Goal: Task Accomplishment & Management: Manage account settings

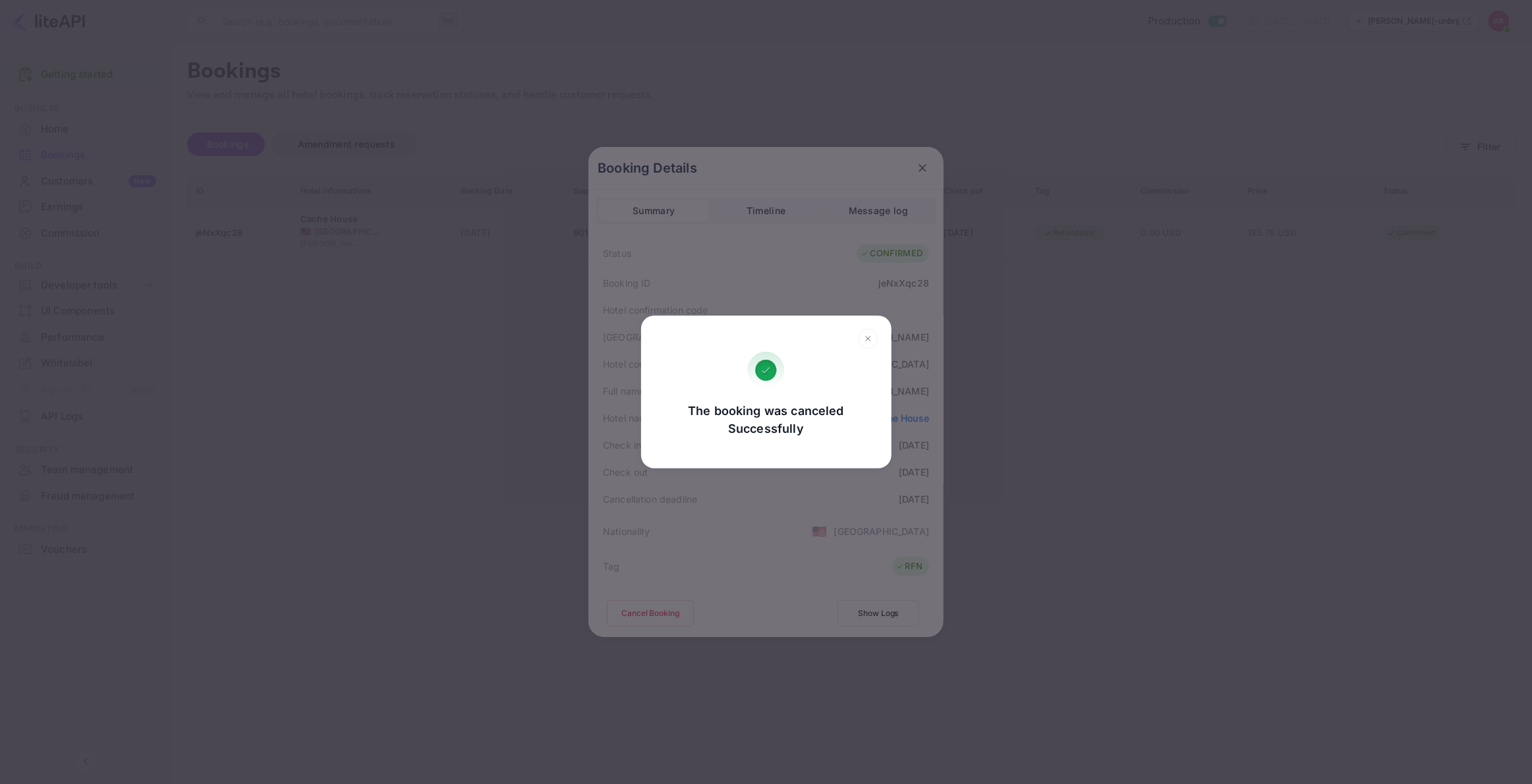
click at [922, 165] on div "The booking was canceled Successfully Go, back Yes, cancel" at bounding box center [766, 392] width 1532 height 784
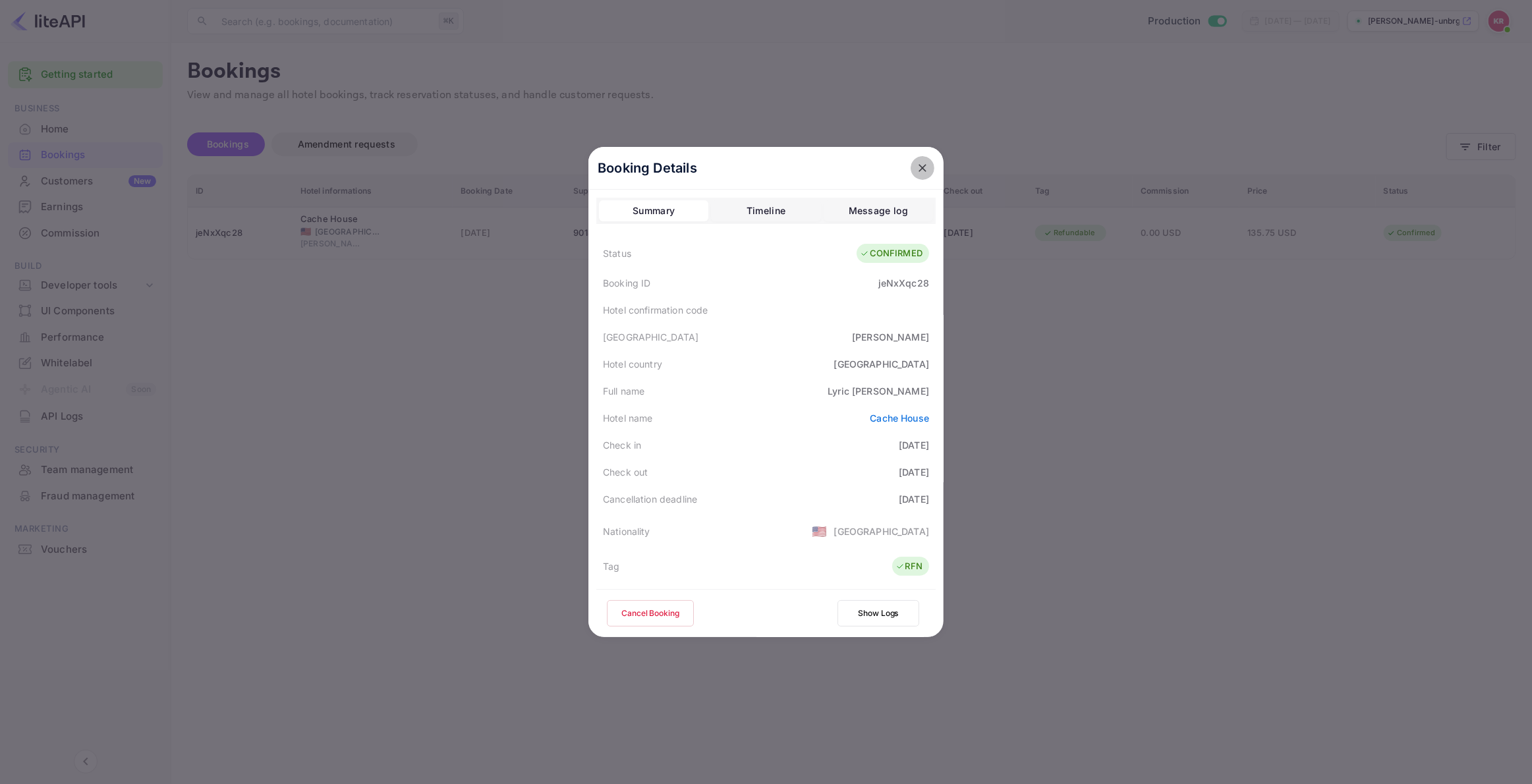
click at [924, 164] on icon "close" at bounding box center [922, 168] width 13 height 13
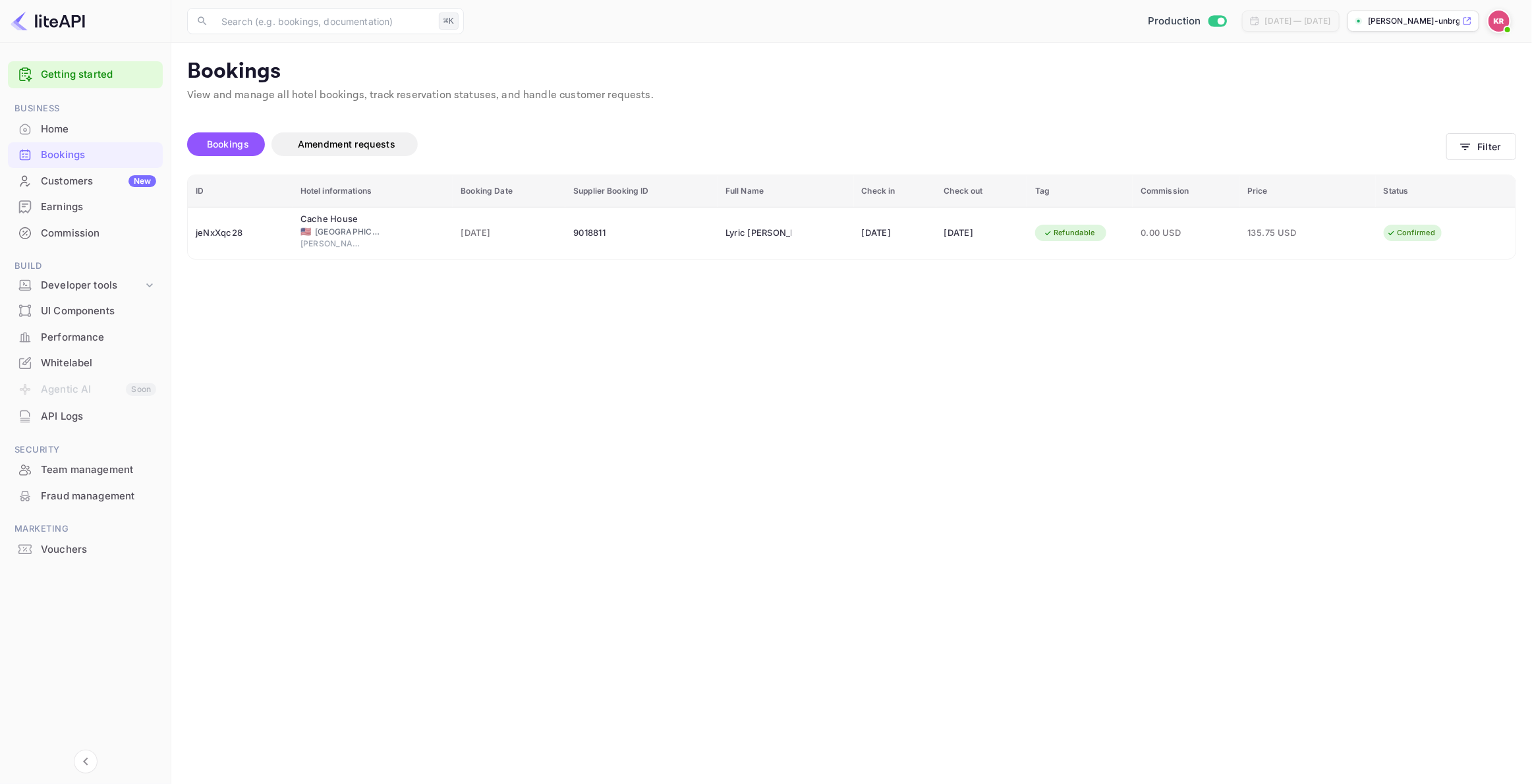
click at [64, 128] on div "Home" at bounding box center [99, 129] width 115 height 15
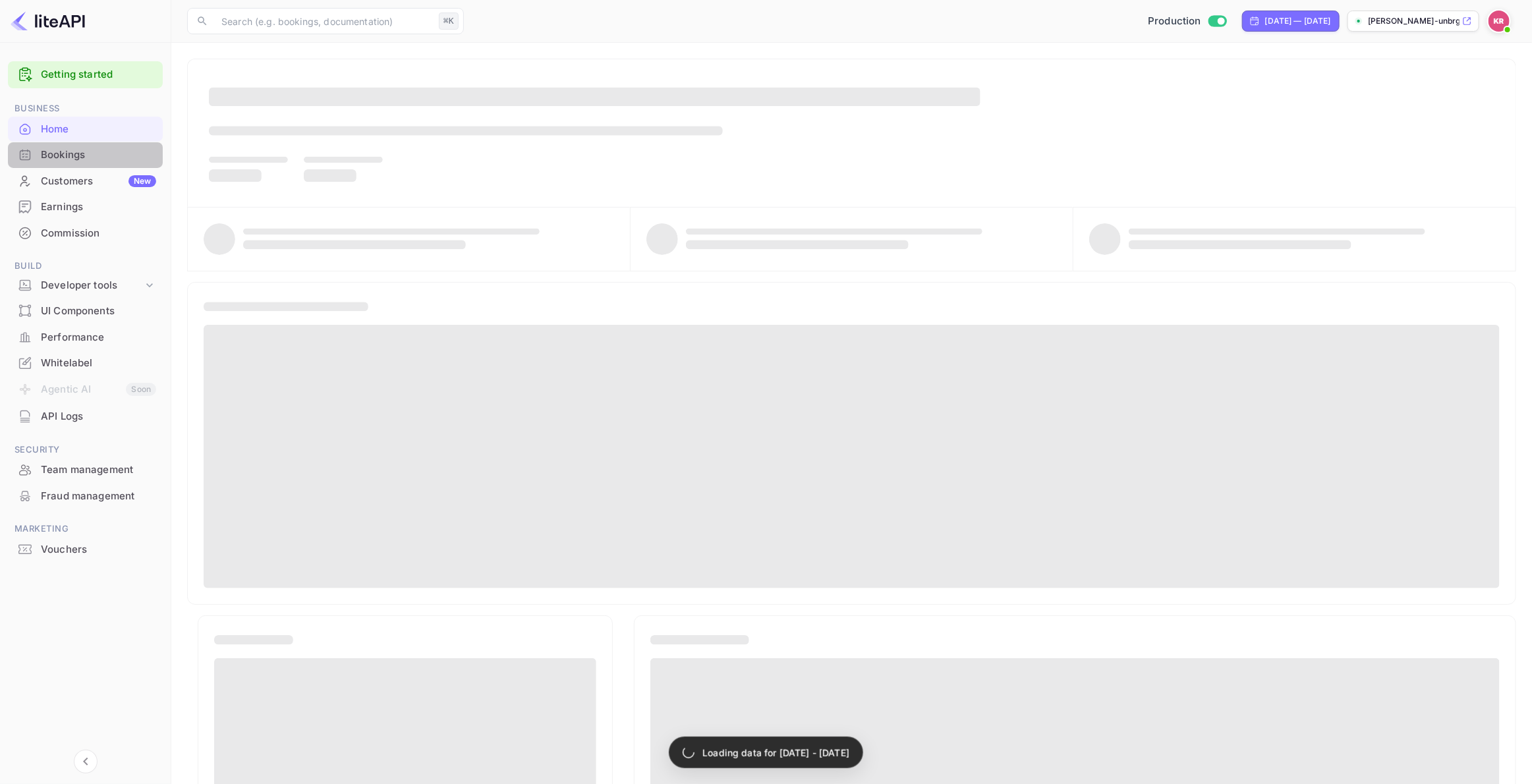
click at [67, 156] on div "Bookings" at bounding box center [99, 155] width 115 height 15
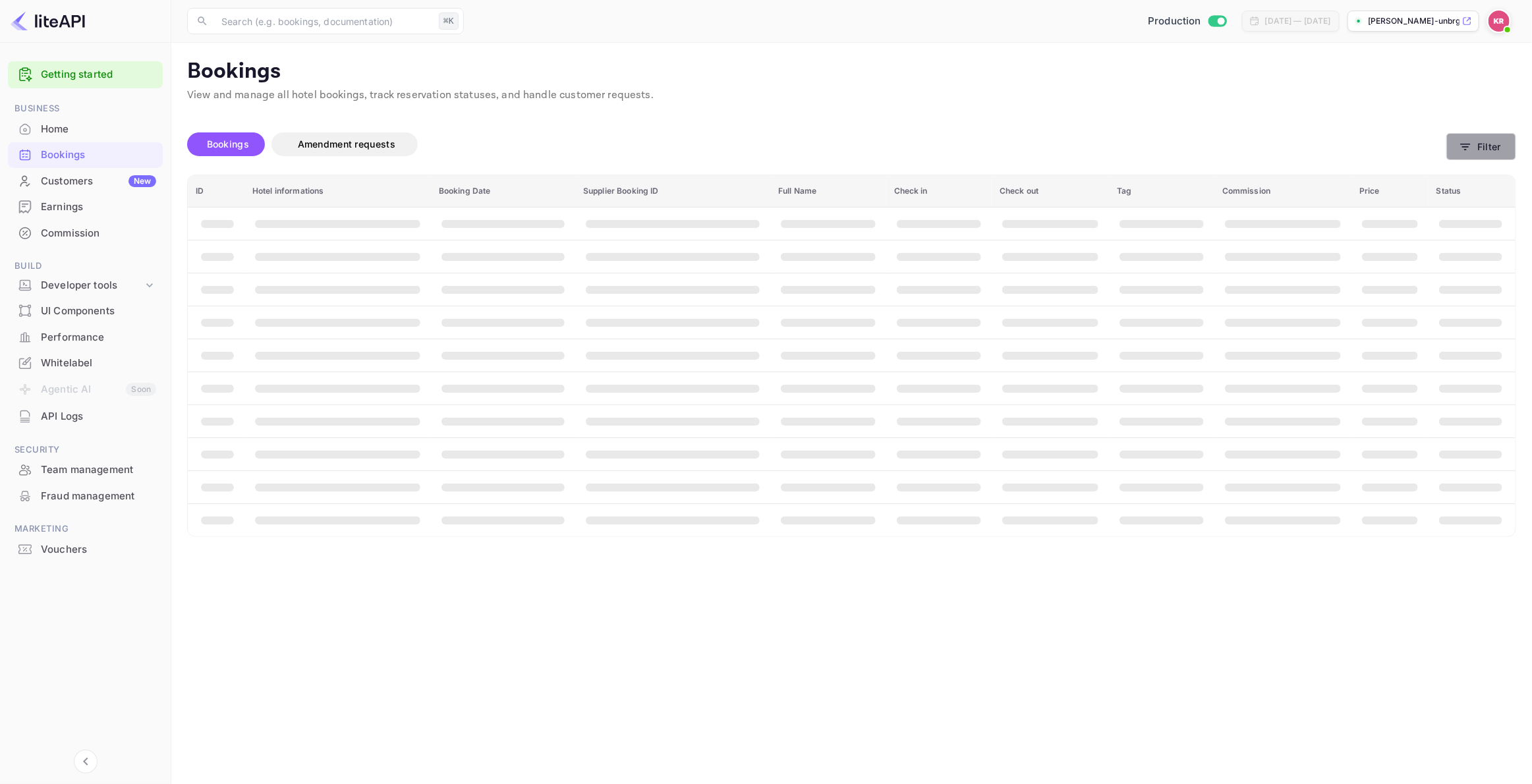
click at [1488, 145] on button "Filter" at bounding box center [1481, 147] width 70 height 27
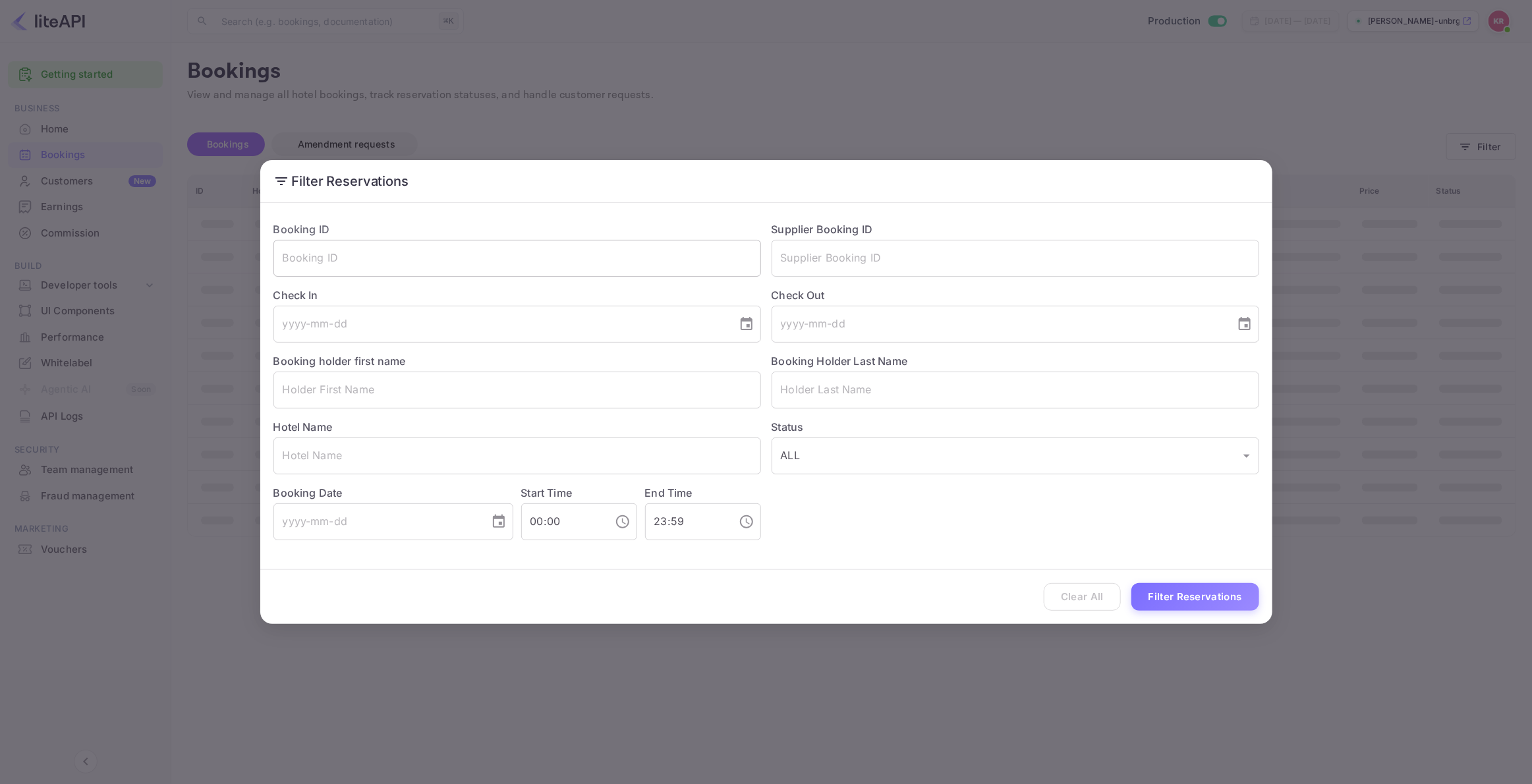
click at [300, 253] on input "text" at bounding box center [517, 258] width 488 height 37
paste input "JDVb36Dxu"
click at [287, 257] on input "JDVb36Dxu" at bounding box center [517, 258] width 488 height 37
type input "JDVb36Dxu"
click at [1178, 596] on button "Filter Reservations" at bounding box center [1195, 597] width 128 height 29
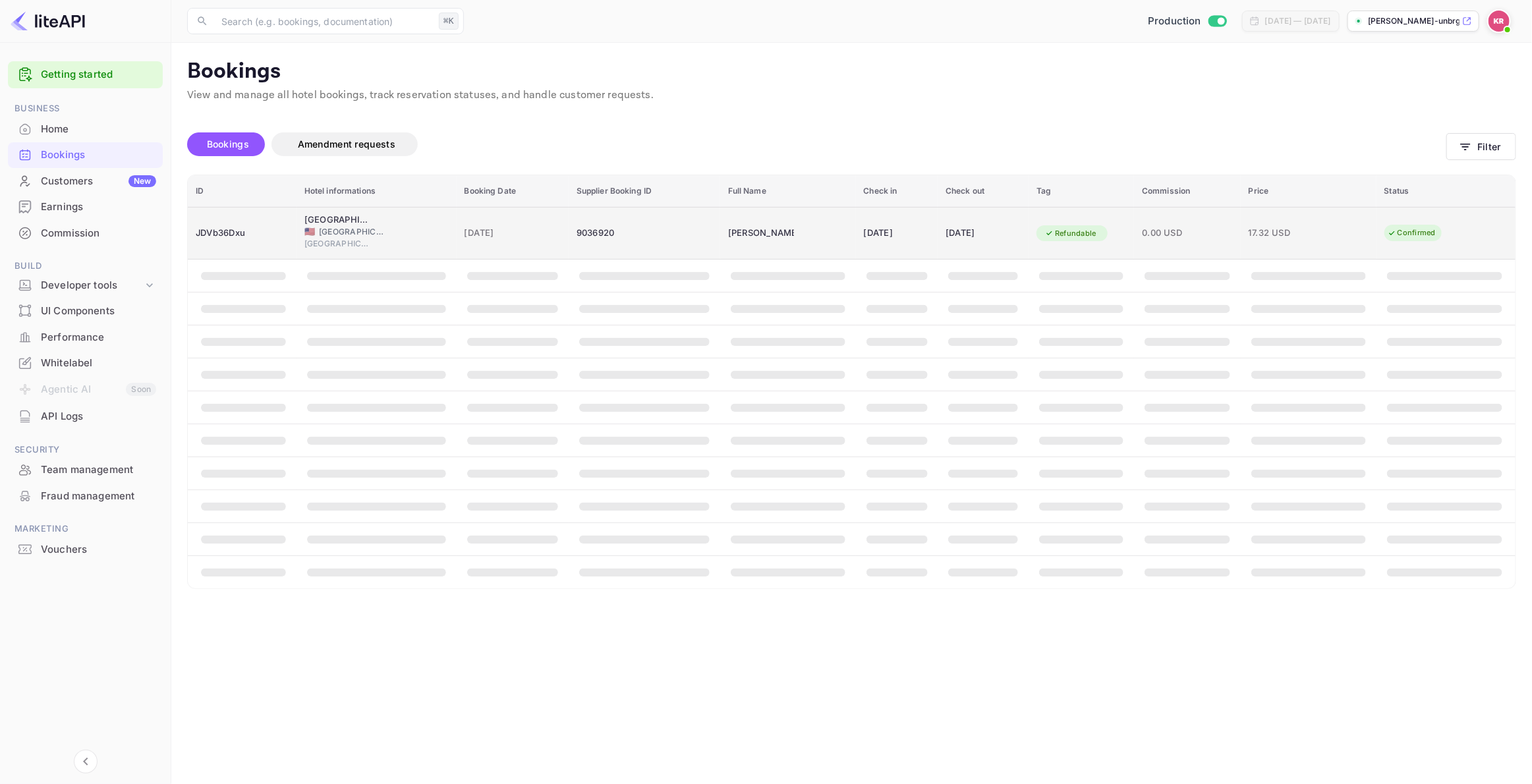
click at [351, 238] on span "[GEOGRAPHIC_DATA]" at bounding box center [337, 243] width 66 height 12
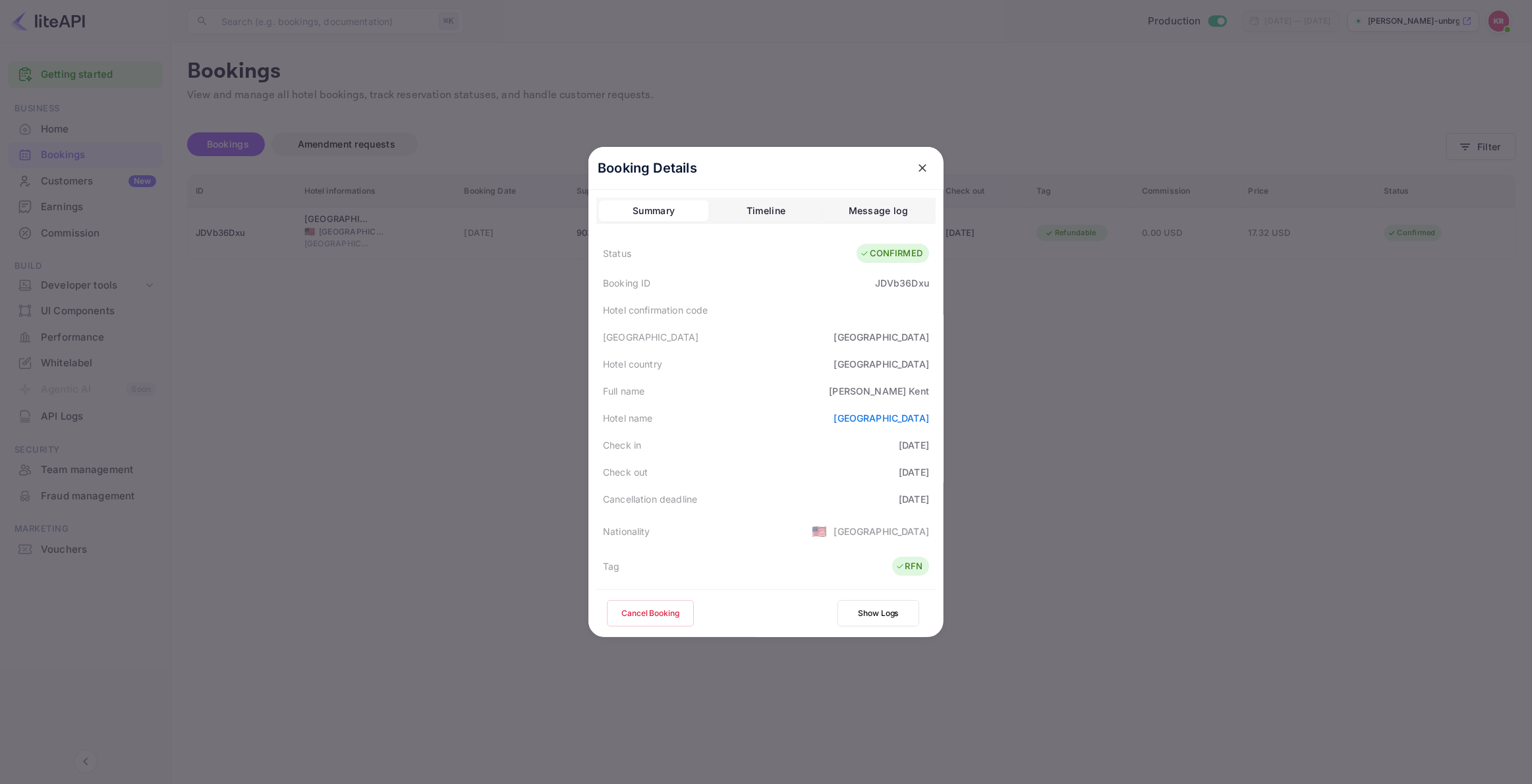
click at [642, 614] on button "Cancel Booking" at bounding box center [650, 613] width 87 height 26
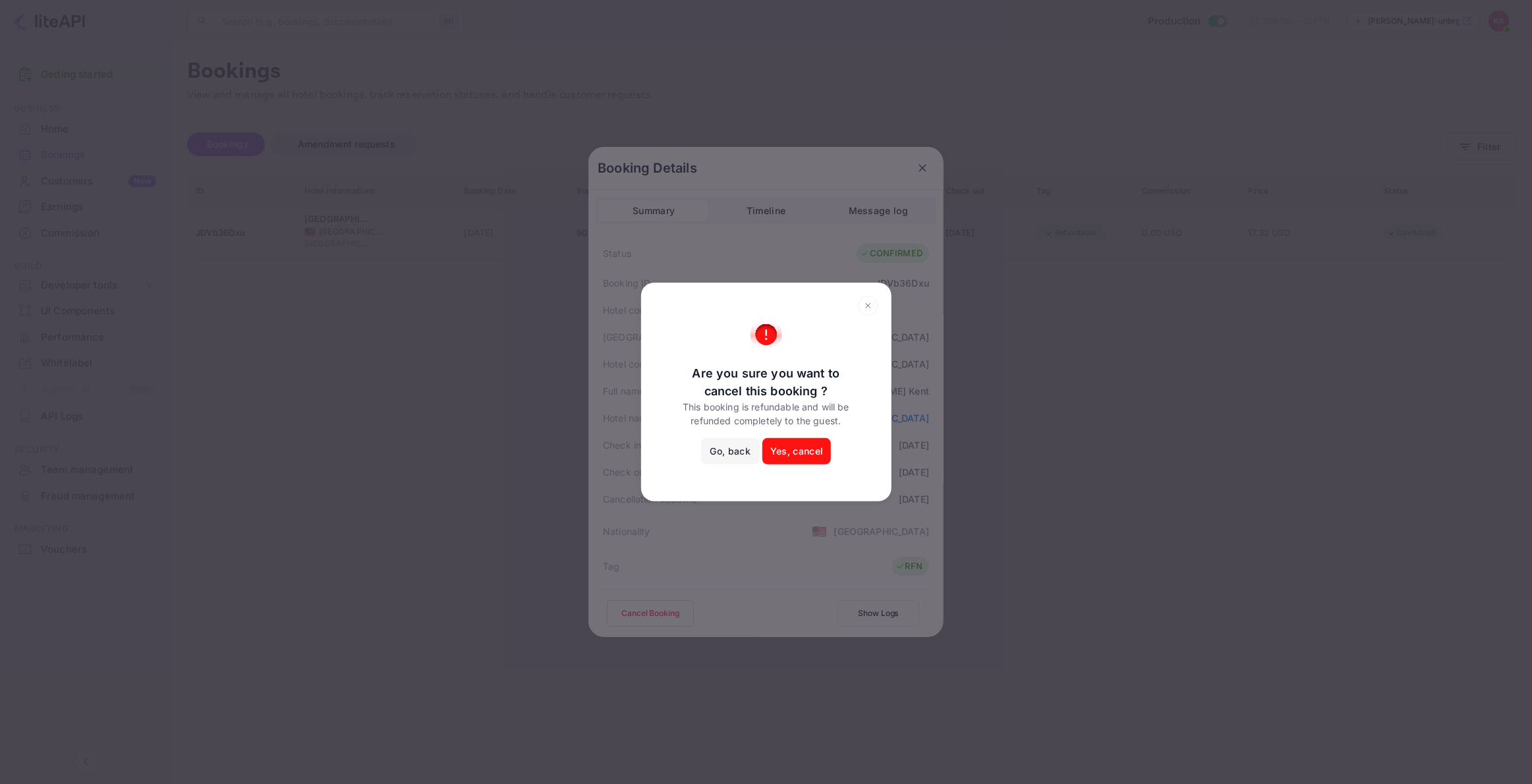
click at [797, 448] on button "Yes, cancel" at bounding box center [796, 451] width 69 height 26
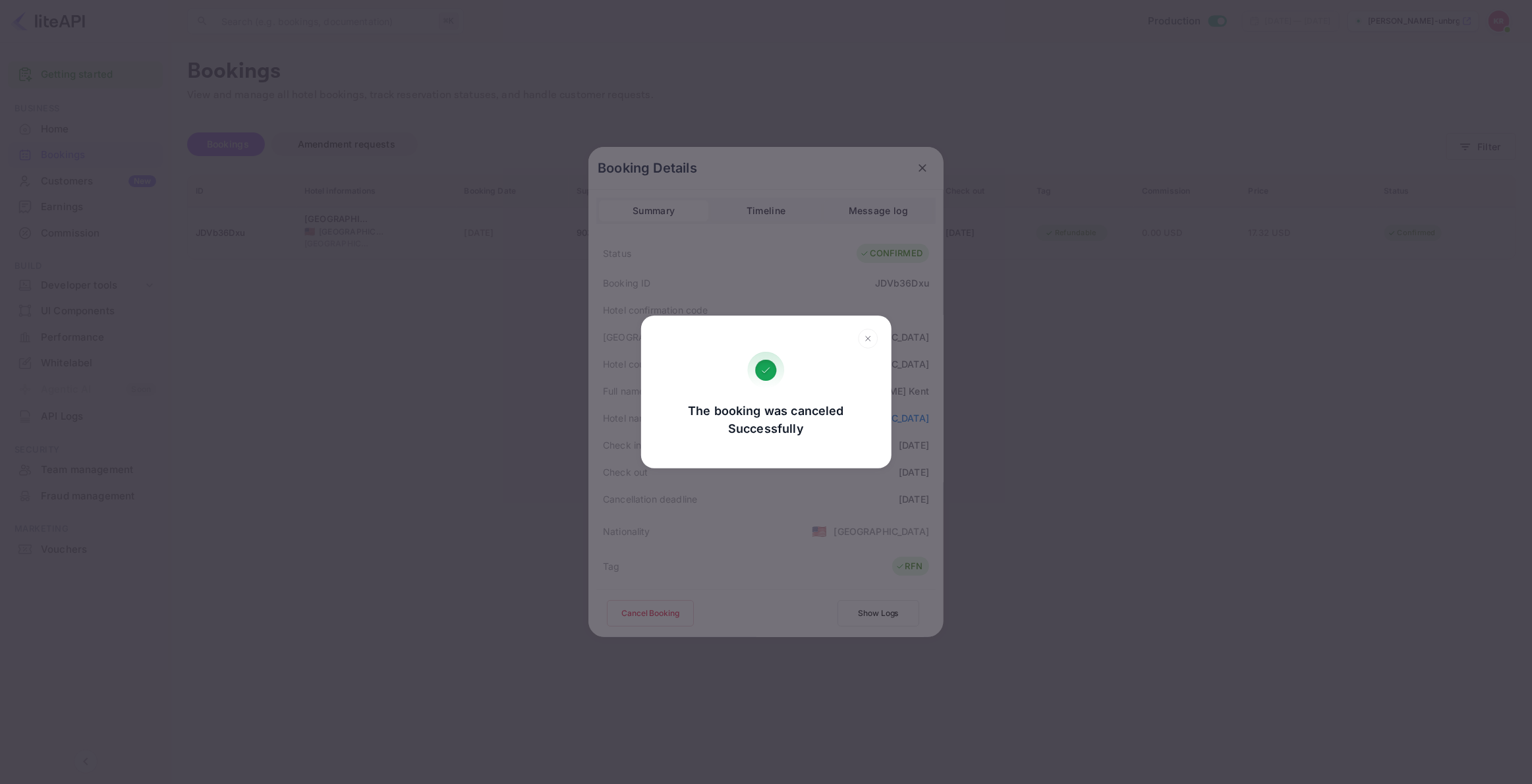
click at [924, 171] on div "The booking was canceled Successfully Go, back Yes, cancel" at bounding box center [766, 392] width 1532 height 784
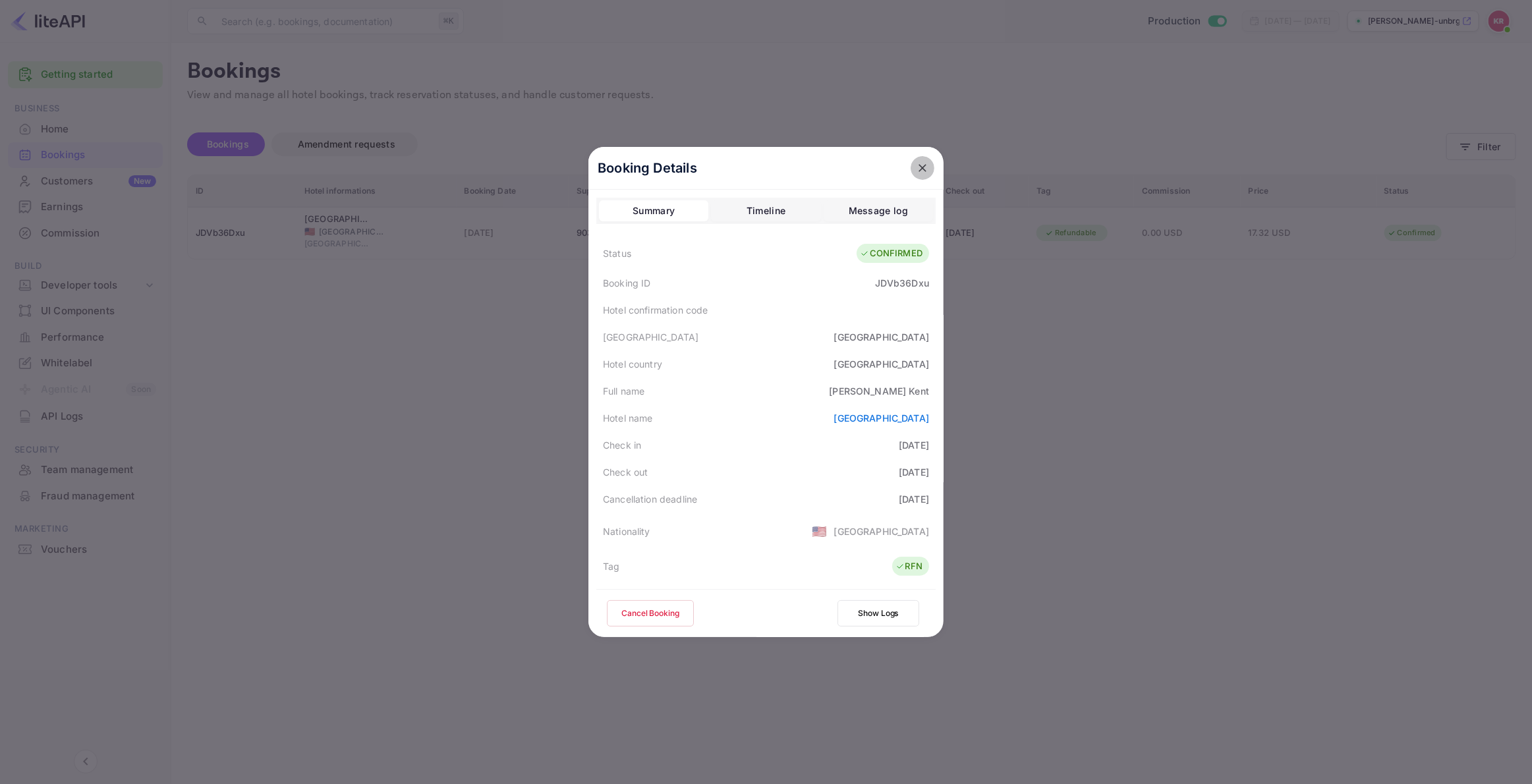
click at [925, 167] on icon "close" at bounding box center [922, 168] width 13 height 13
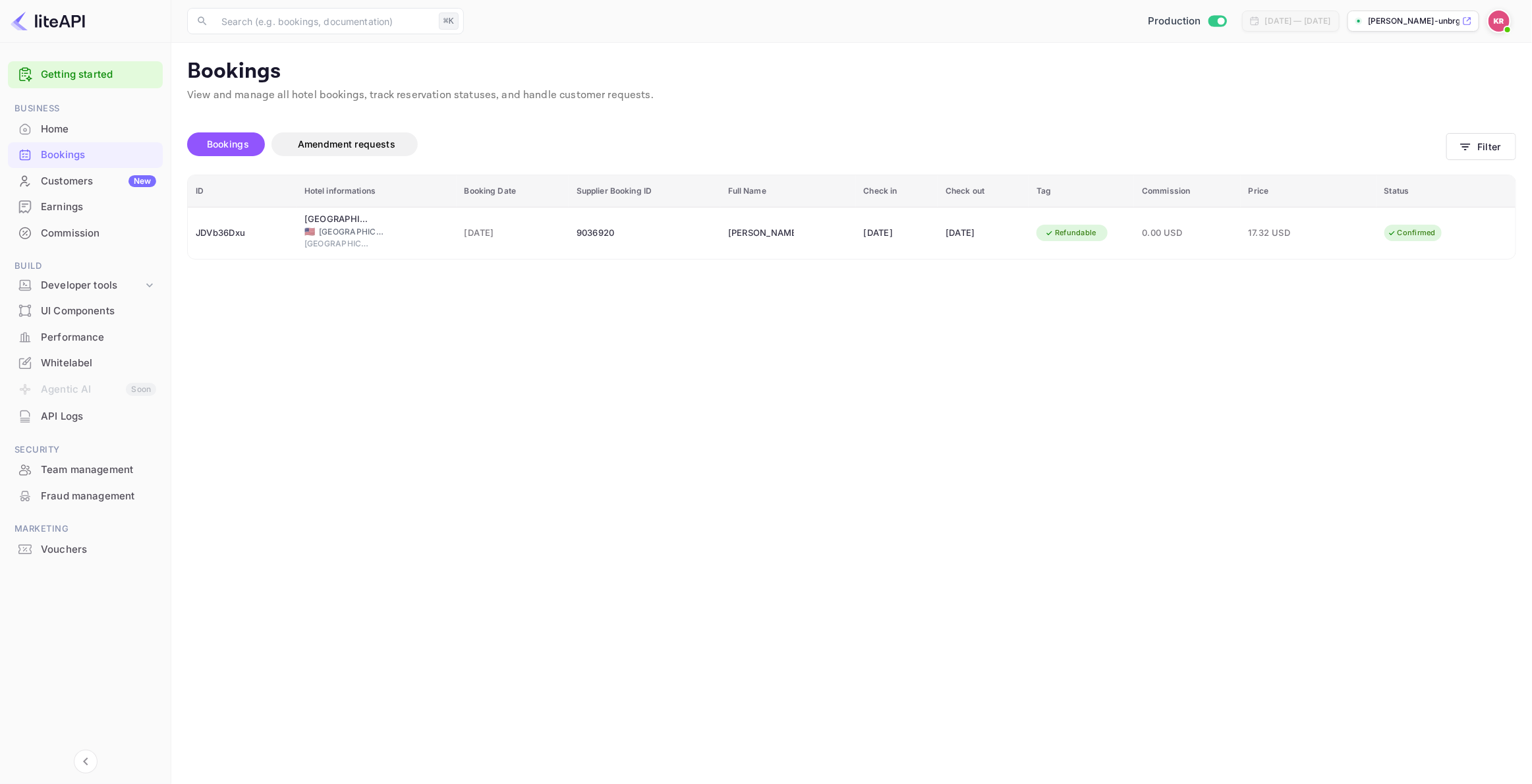
click at [53, 130] on div "Home" at bounding box center [99, 129] width 115 height 15
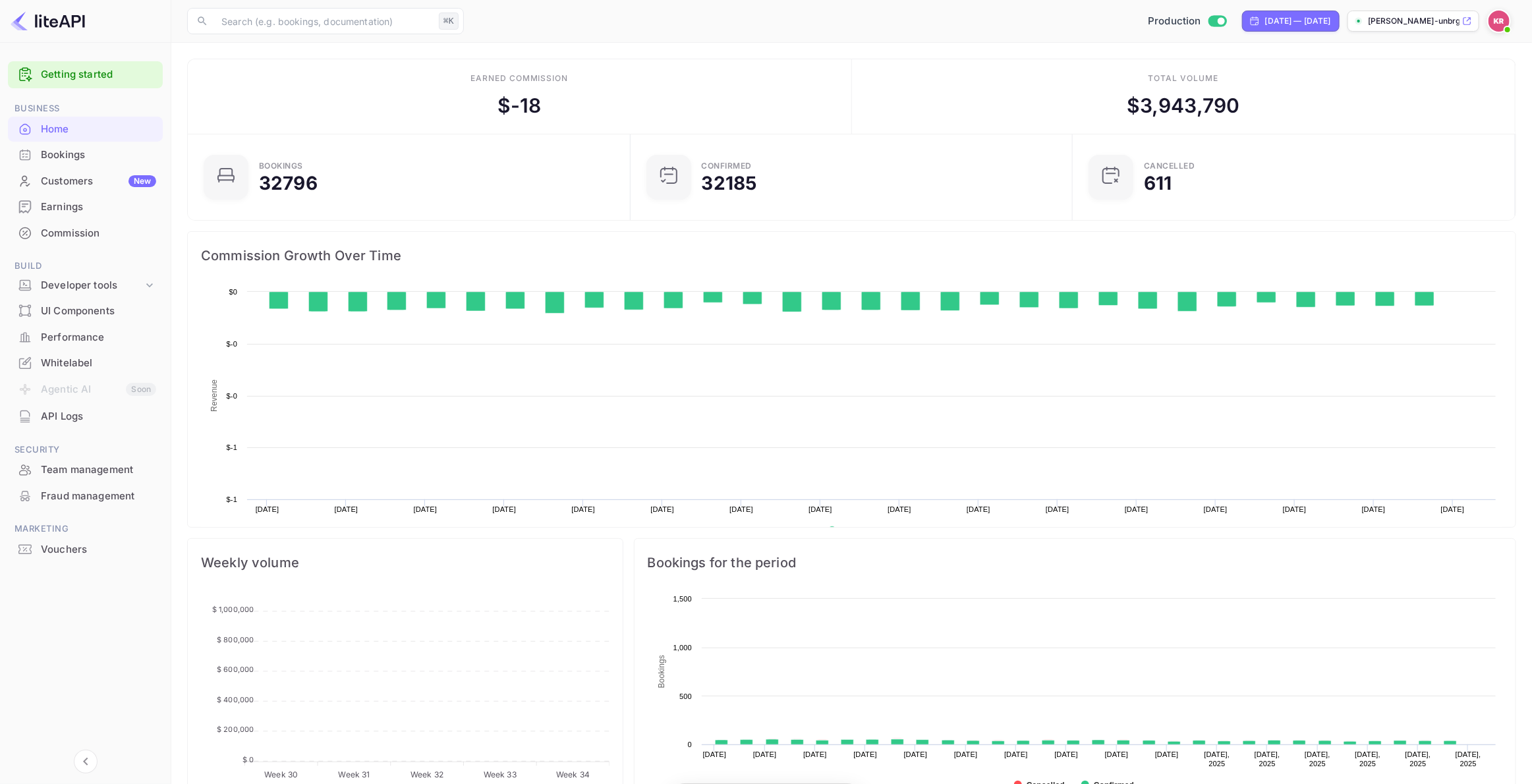
scroll to position [214, 435]
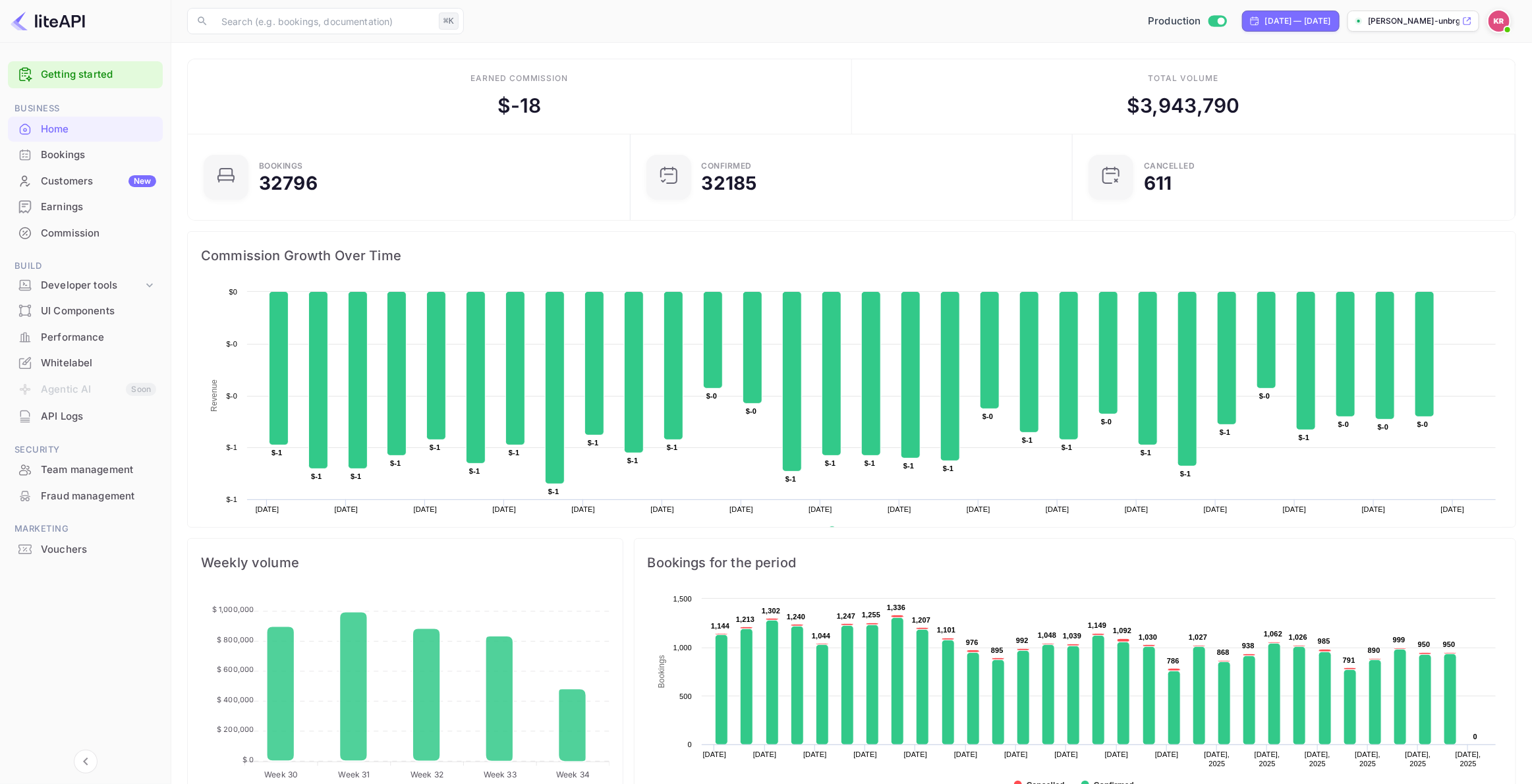
click at [55, 154] on div "Bookings" at bounding box center [99, 155] width 115 height 15
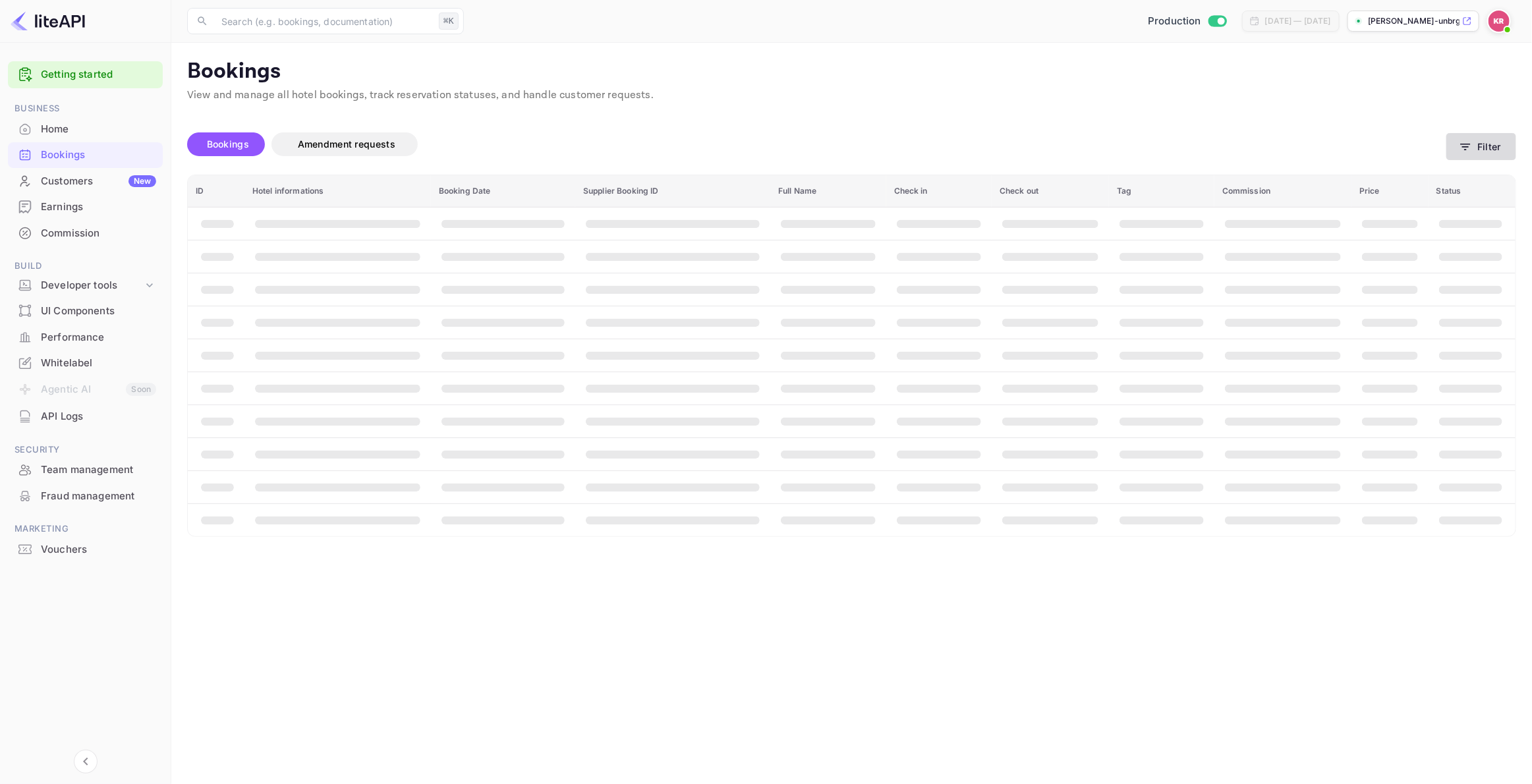
click at [1486, 151] on button "Filter" at bounding box center [1481, 147] width 70 height 27
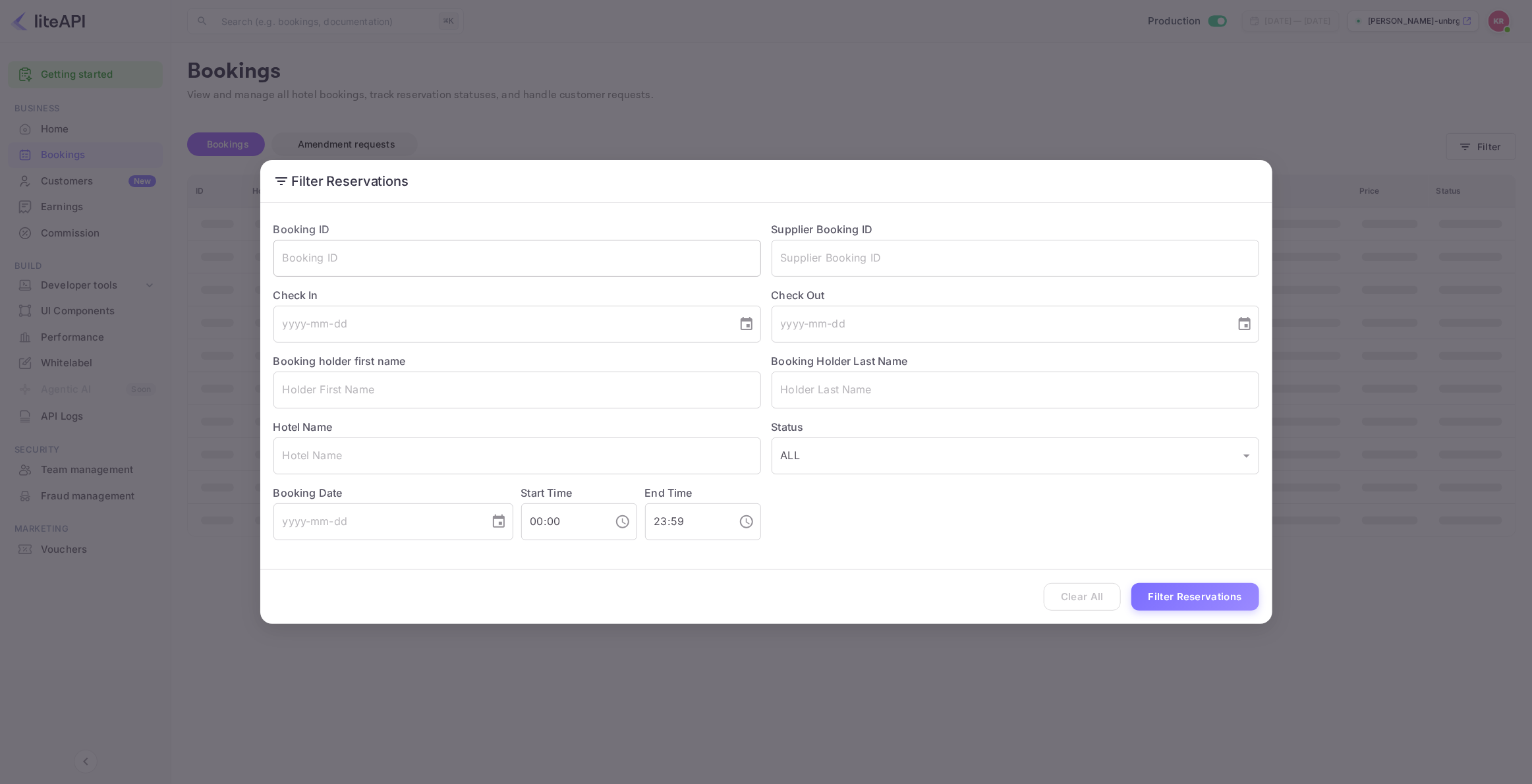
click at [304, 266] on input "text" at bounding box center [517, 258] width 488 height 37
paste input "urL23qLjS"
click at [286, 263] on input "urL23qLjS" at bounding box center [517, 258] width 488 height 37
type input "urL23qLjS"
click at [1171, 601] on button "Filter Reservations" at bounding box center [1195, 597] width 128 height 29
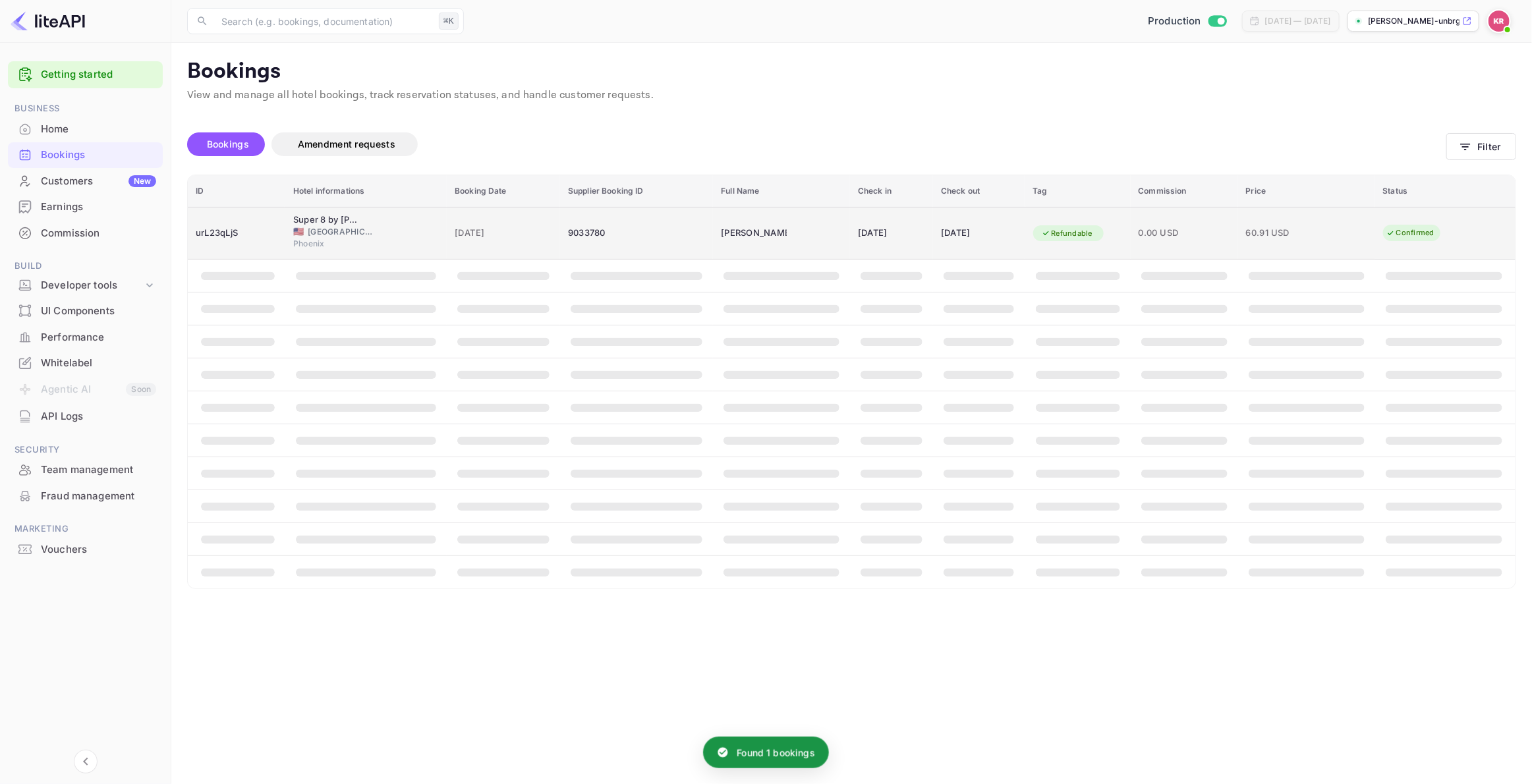
click at [338, 235] on span "[GEOGRAPHIC_DATA]" at bounding box center [340, 232] width 66 height 12
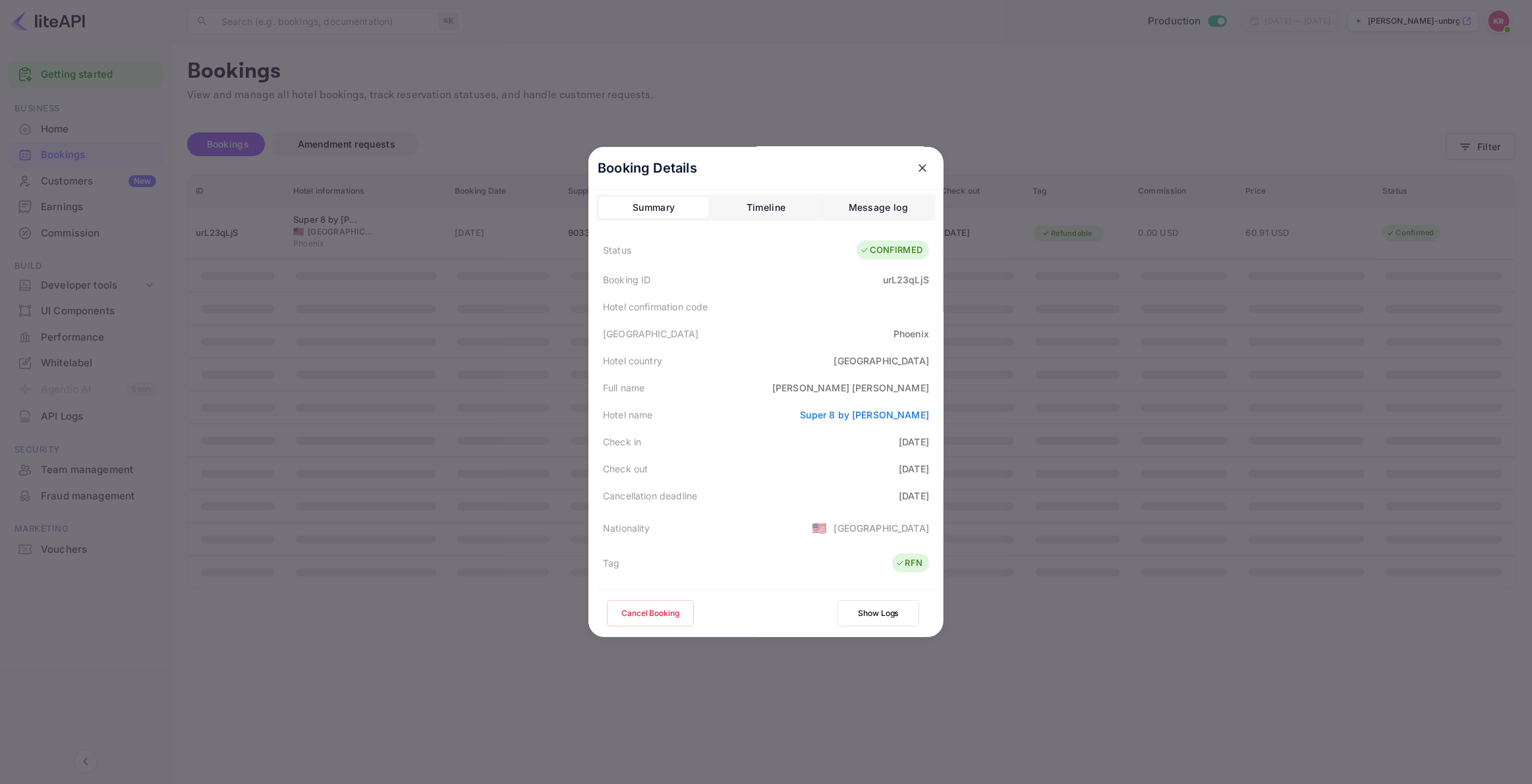
click at [638, 615] on button "Cancel Booking" at bounding box center [650, 613] width 87 height 26
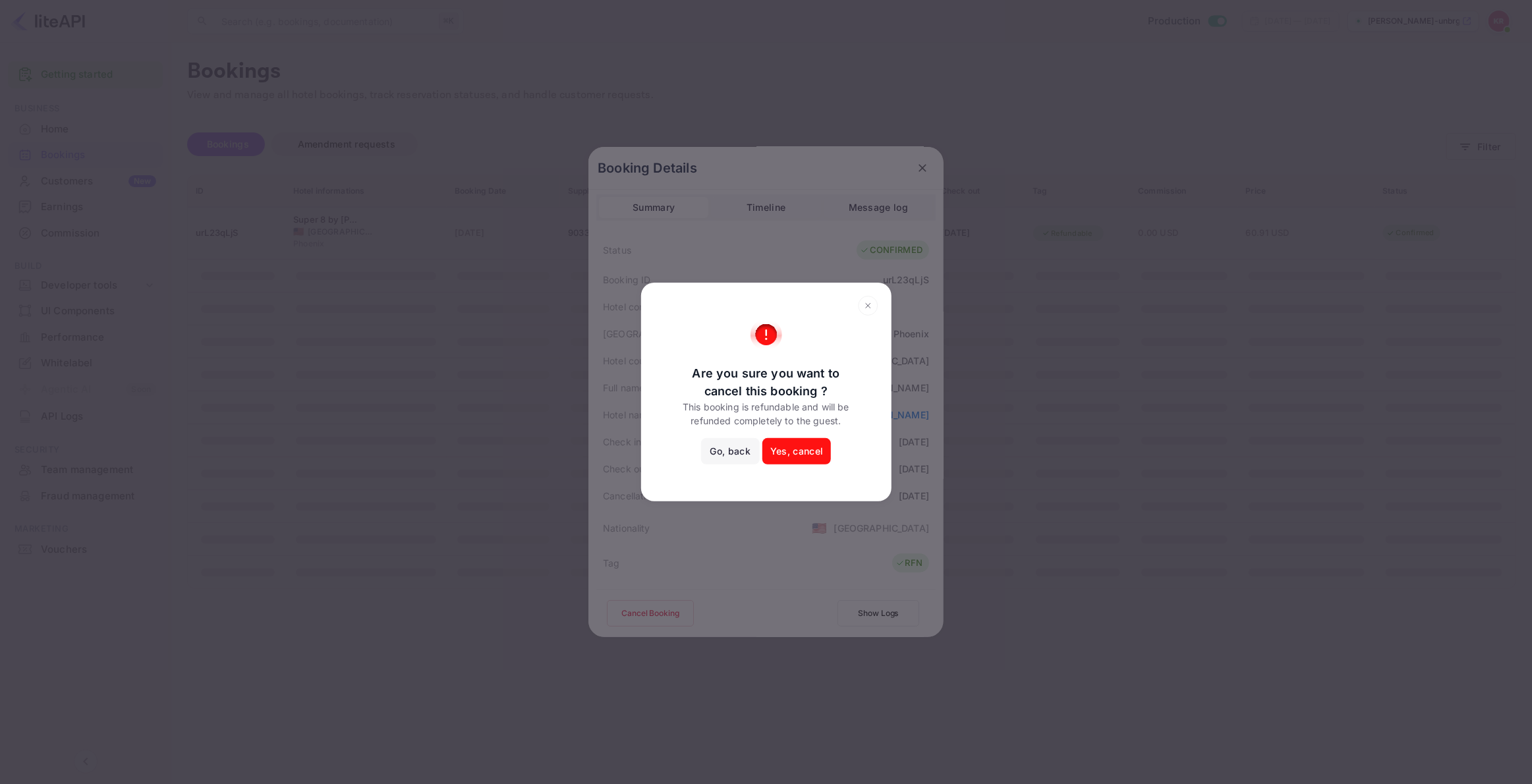
scroll to position [1, 0]
click at [787, 448] on button "Yes, cancel" at bounding box center [796, 451] width 69 height 26
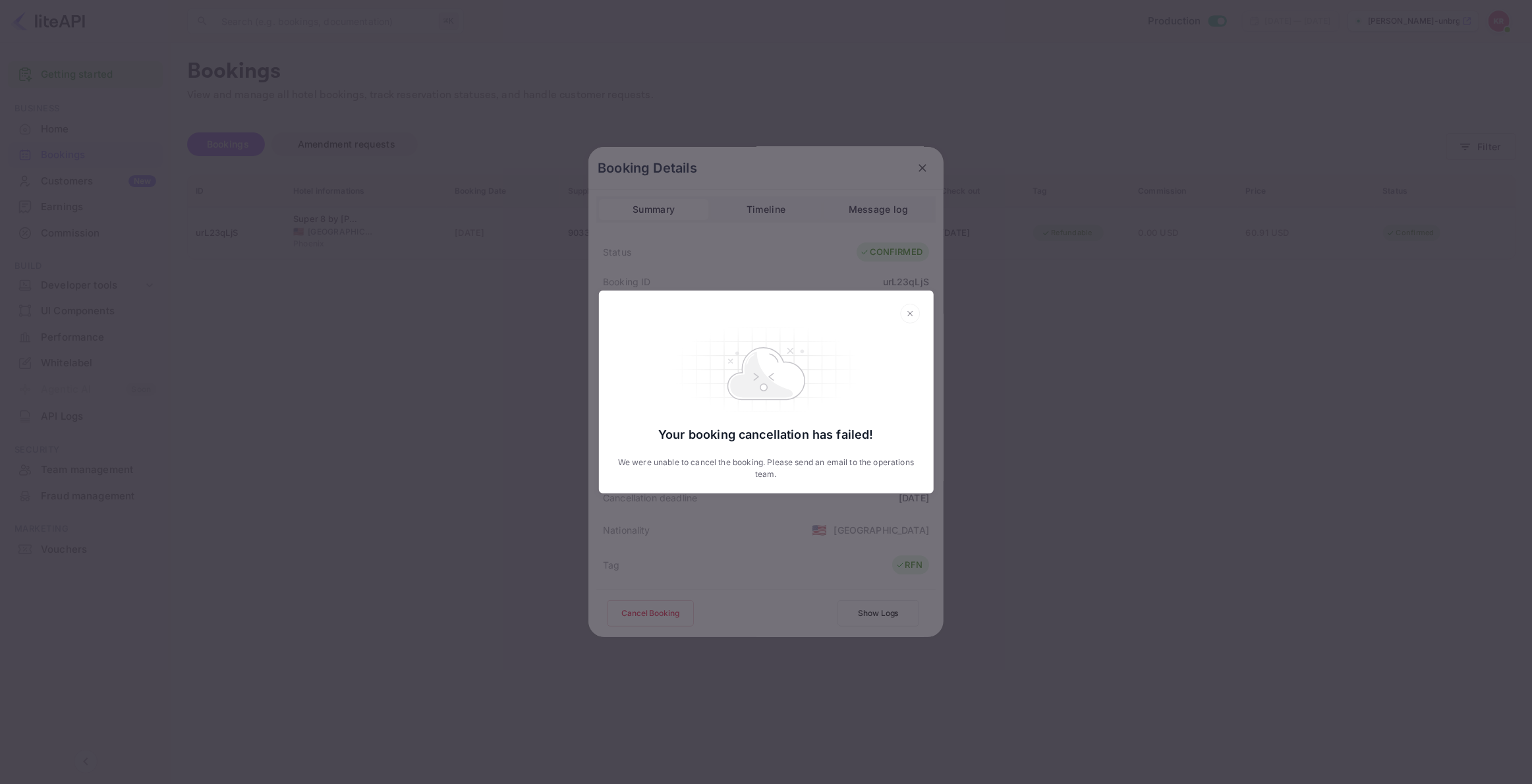
click at [910, 310] on icon at bounding box center [910, 313] width 20 height 20
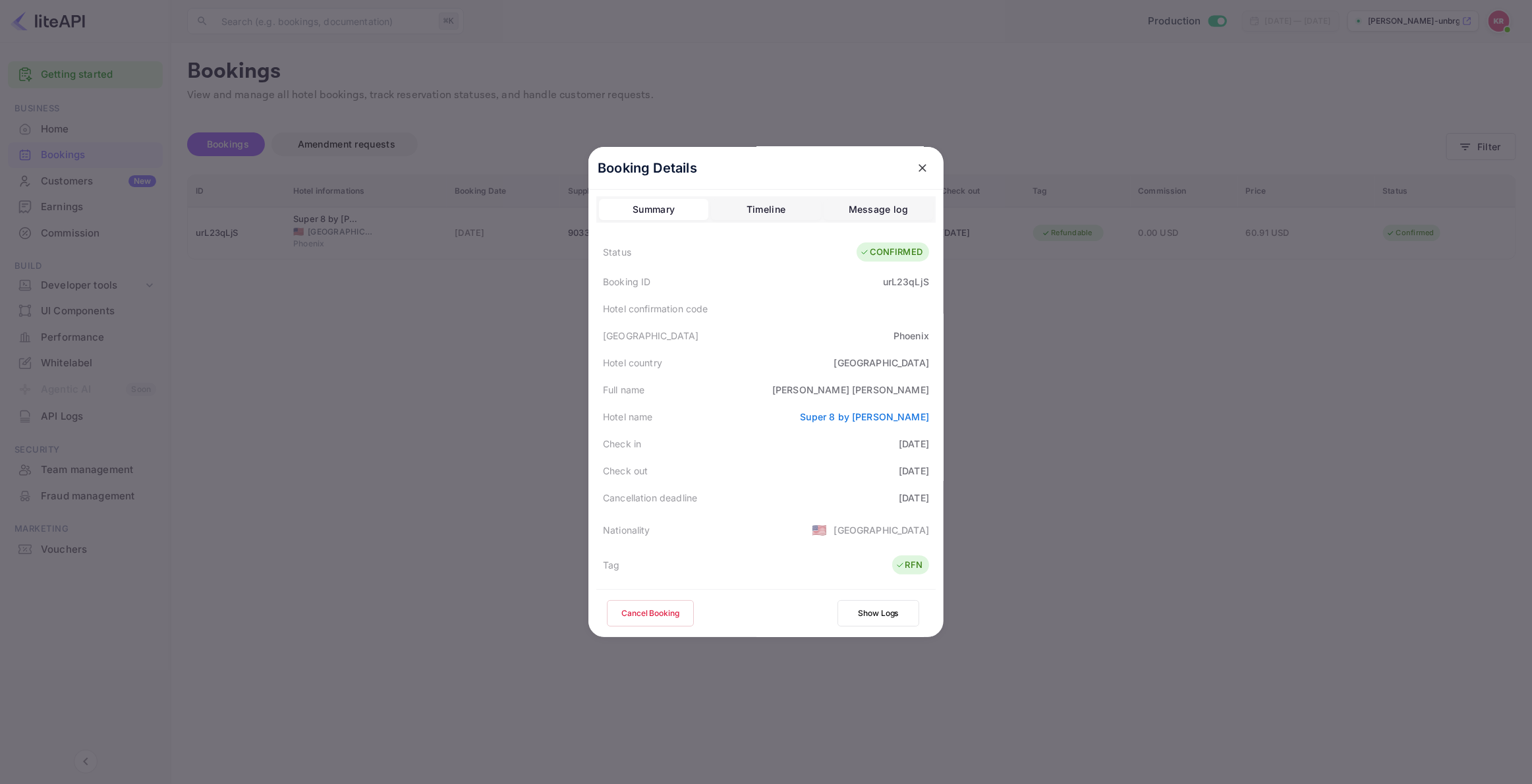
click at [219, 147] on div at bounding box center [766, 392] width 1532 height 784
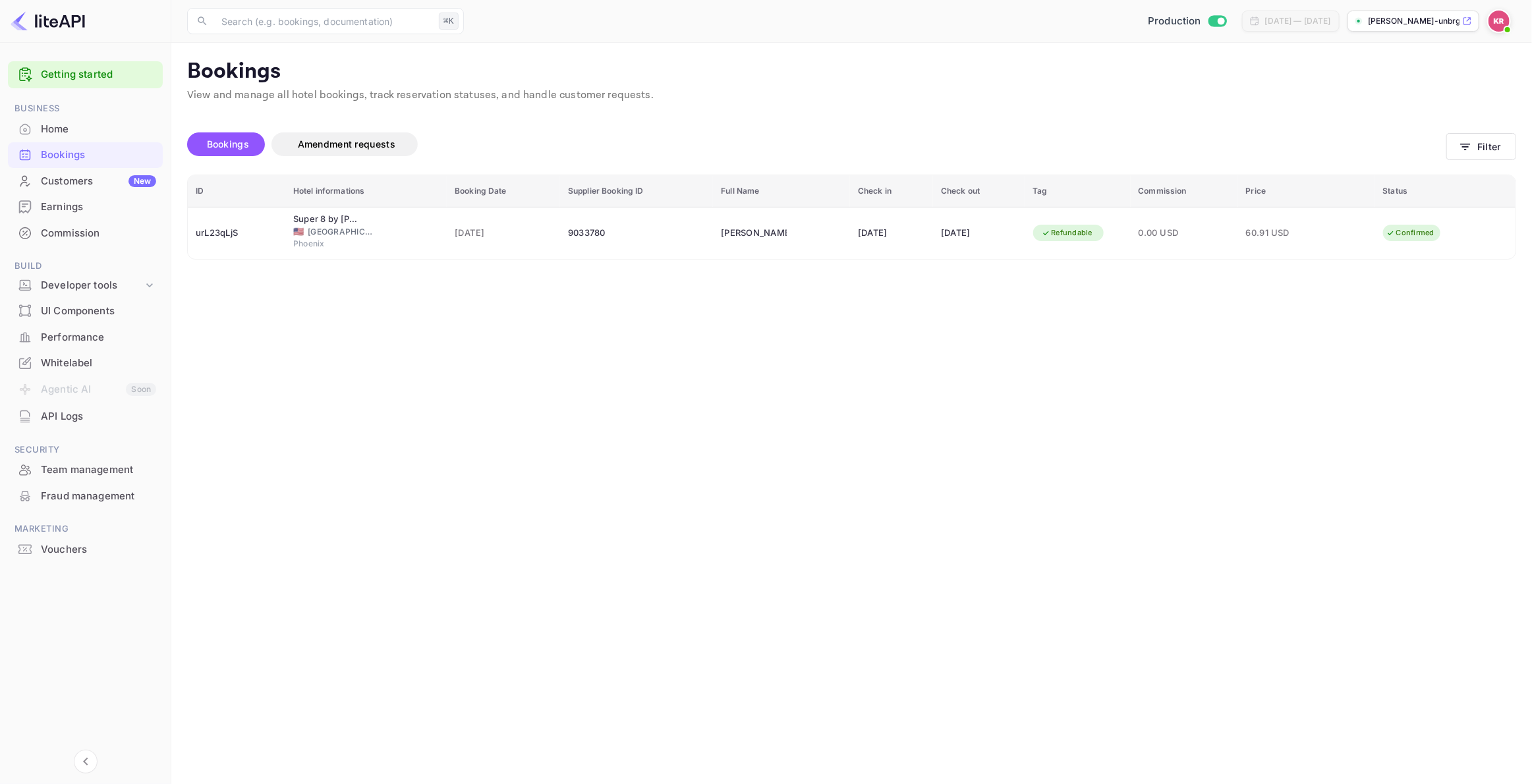
click at [54, 130] on div "Home" at bounding box center [99, 129] width 115 height 15
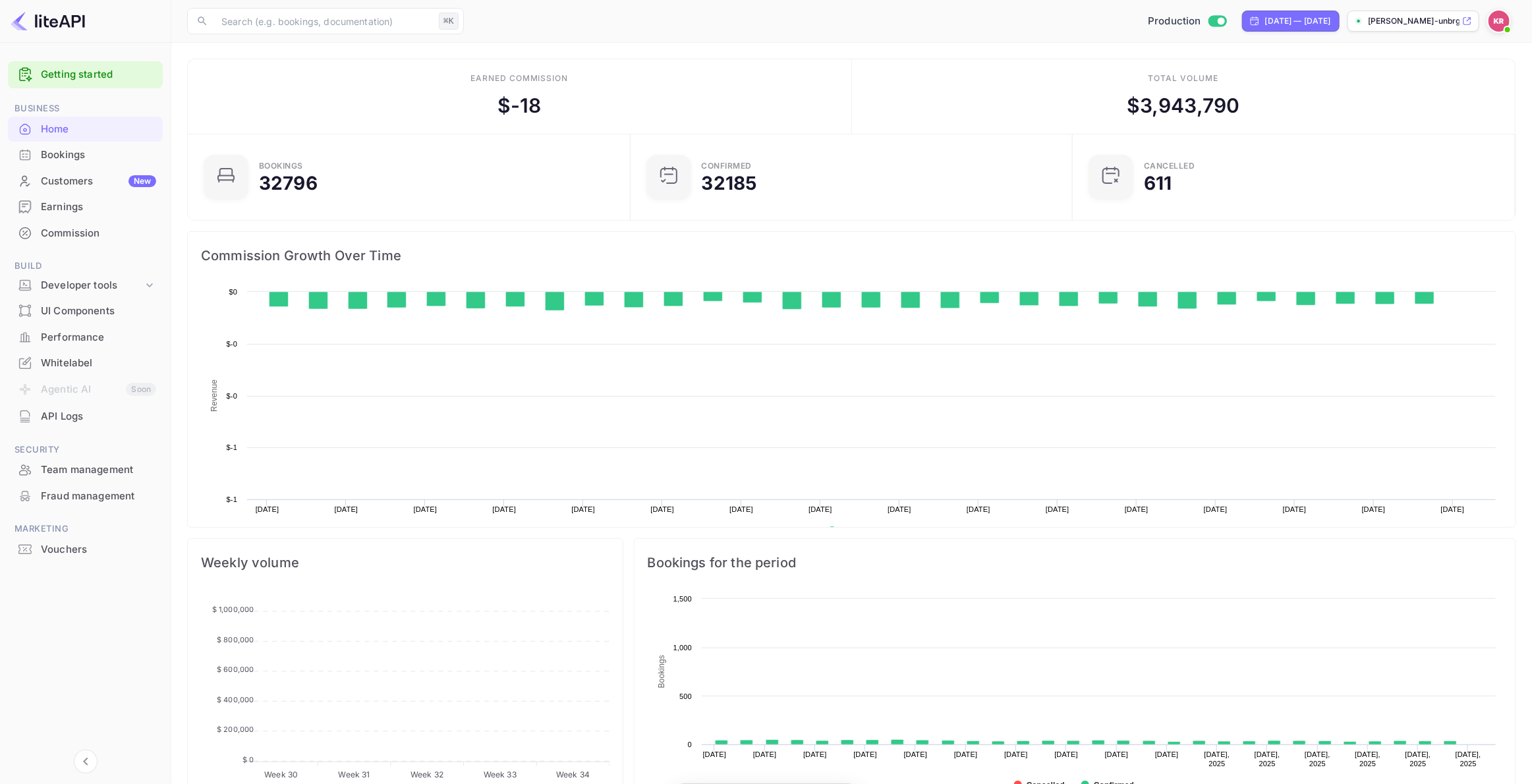
scroll to position [214, 435]
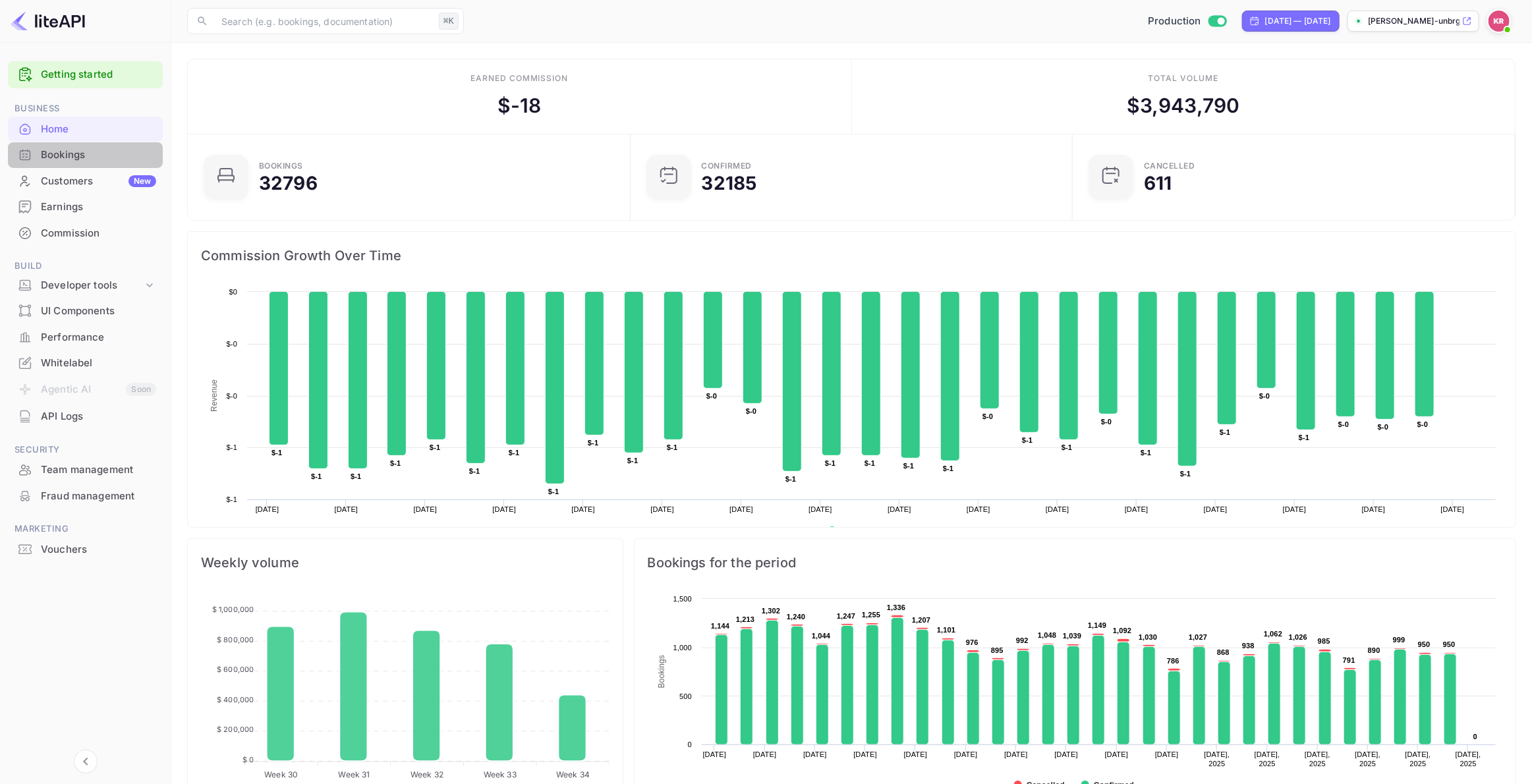
click at [56, 158] on div "Bookings" at bounding box center [99, 155] width 115 height 15
